Goal: Find specific page/section: Find specific page/section

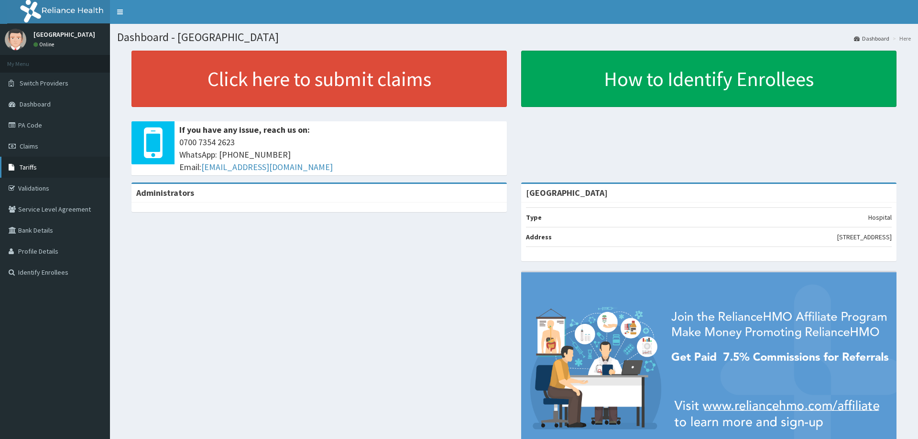
click at [44, 171] on link "Tariffs" at bounding box center [55, 167] width 110 height 21
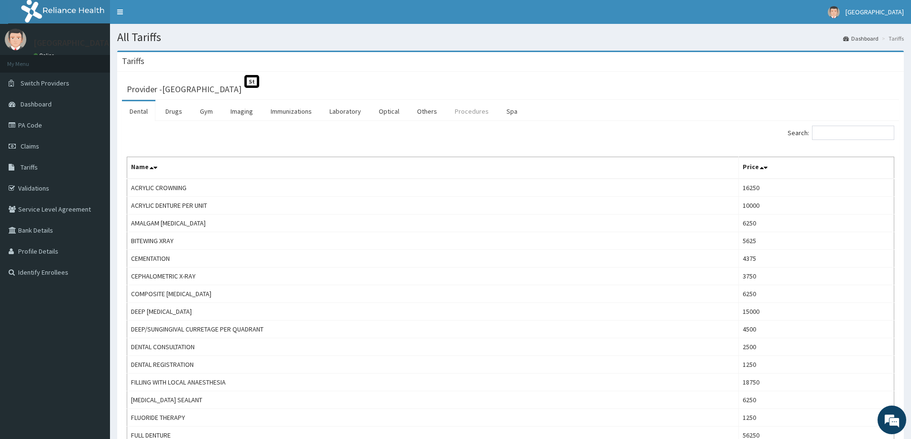
click at [467, 105] on link "Procedures" at bounding box center [471, 111] width 49 height 20
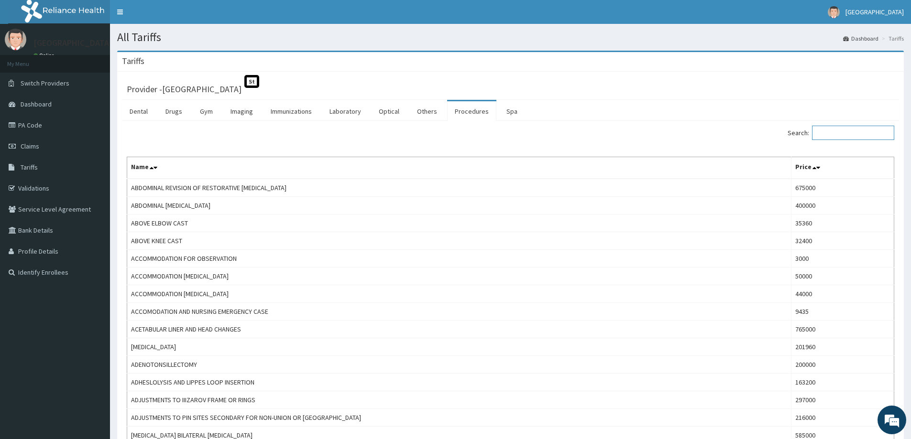
click at [826, 129] on input "Search:" at bounding box center [853, 133] width 82 height 14
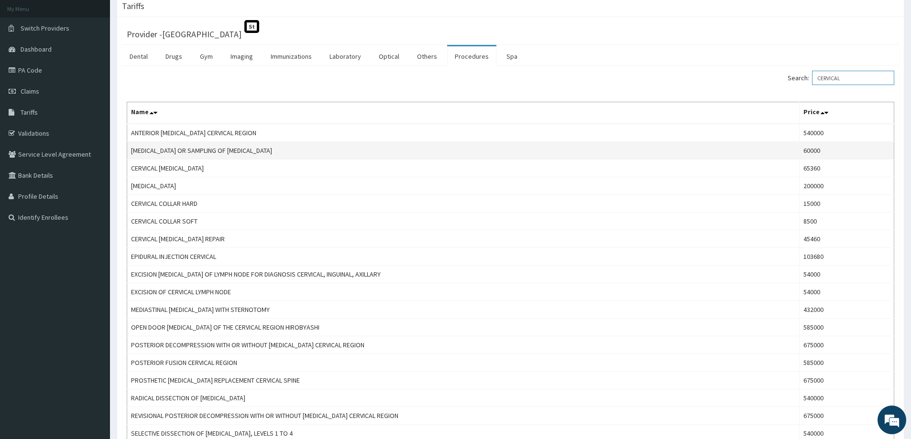
scroll to position [48, 0]
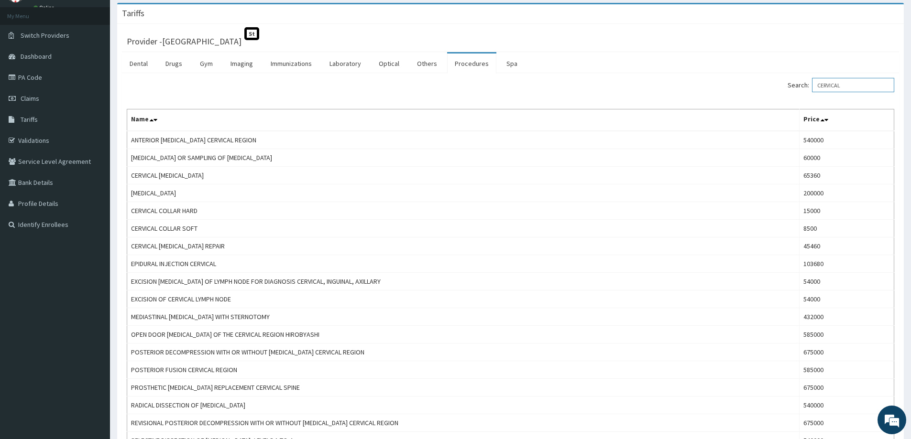
type input "CERVICAL"
